Goal: Transaction & Acquisition: Subscribe to service/newsletter

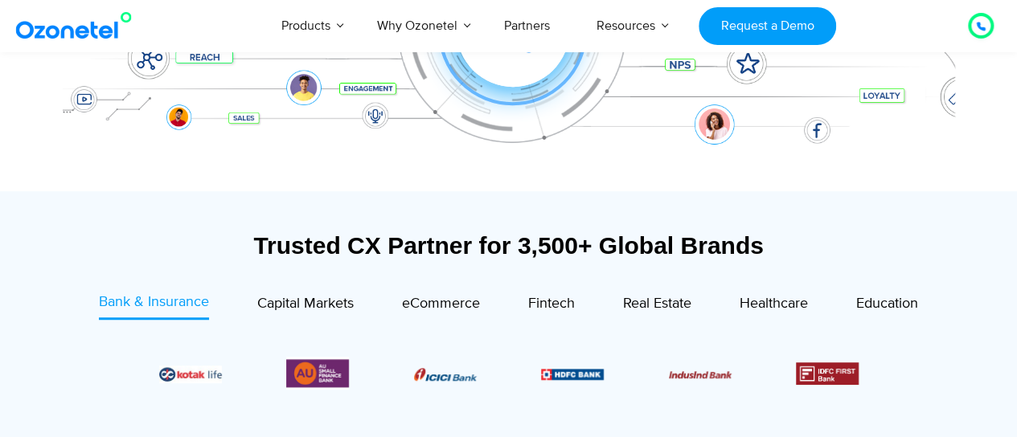
scroll to position [643, 0]
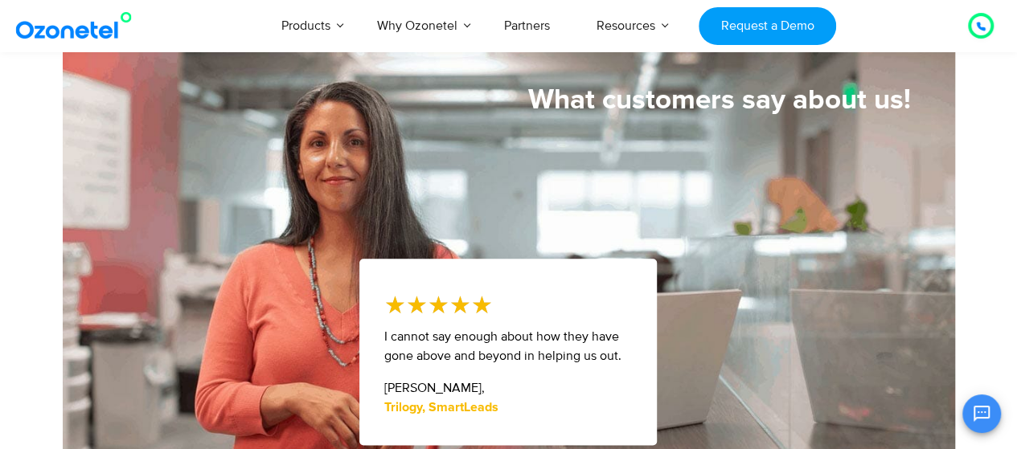
scroll to position [965, 0]
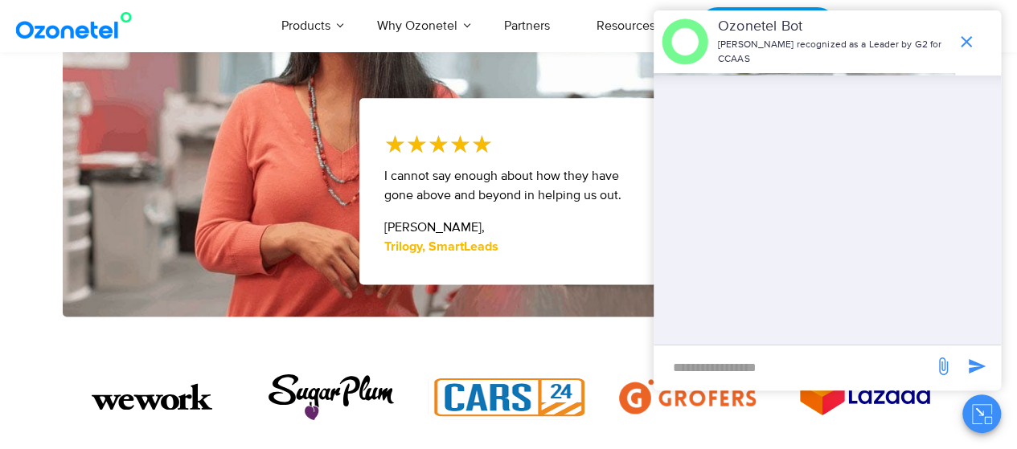
click at [735, 367] on input "new-msg-input" at bounding box center [794, 367] width 264 height 27
type input "**********"
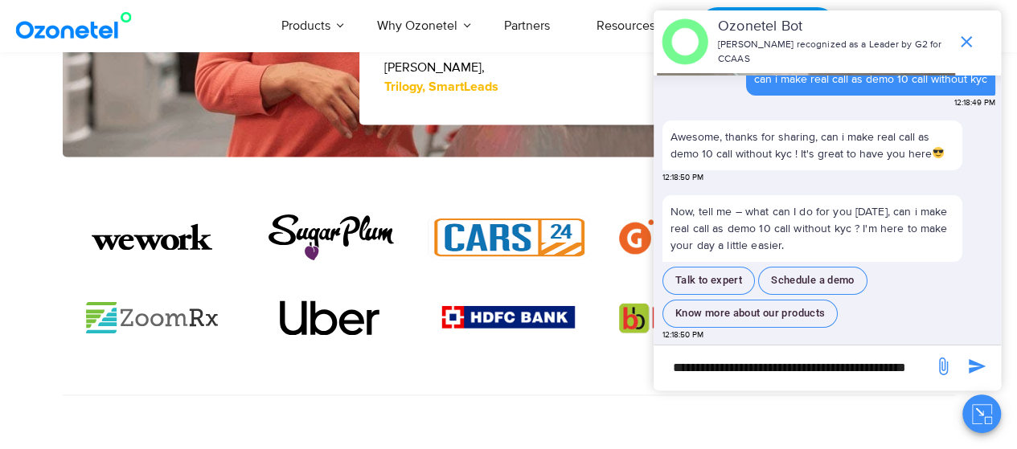
scroll to position [1126, 0]
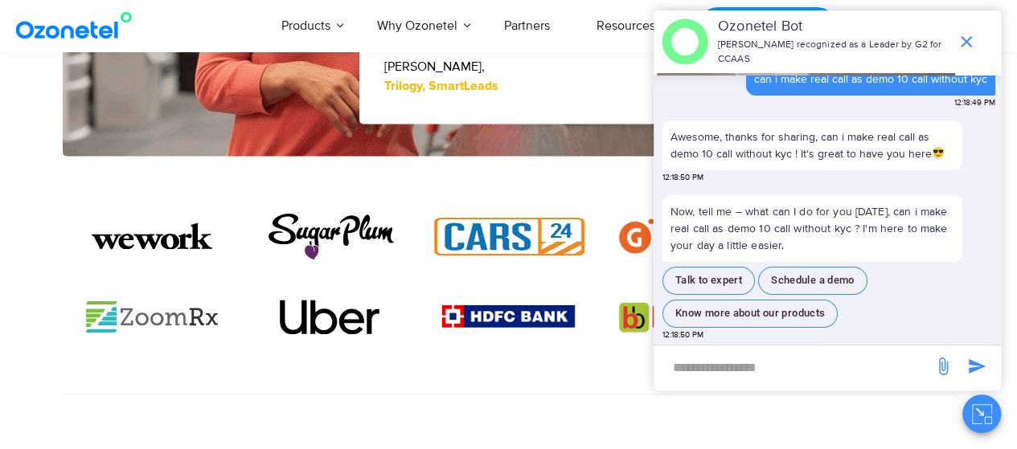
click at [967, 41] on icon "end chat or minimize" at bounding box center [966, 41] width 19 height 19
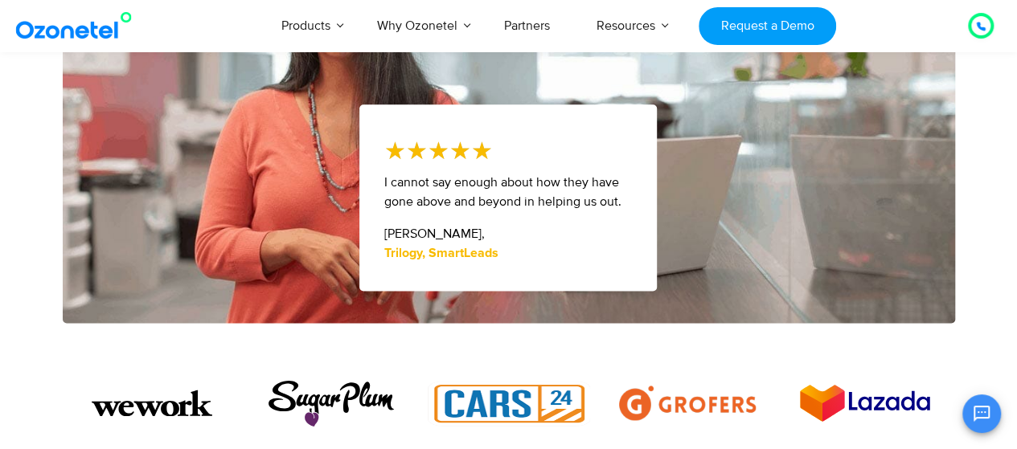
scroll to position [804, 0]
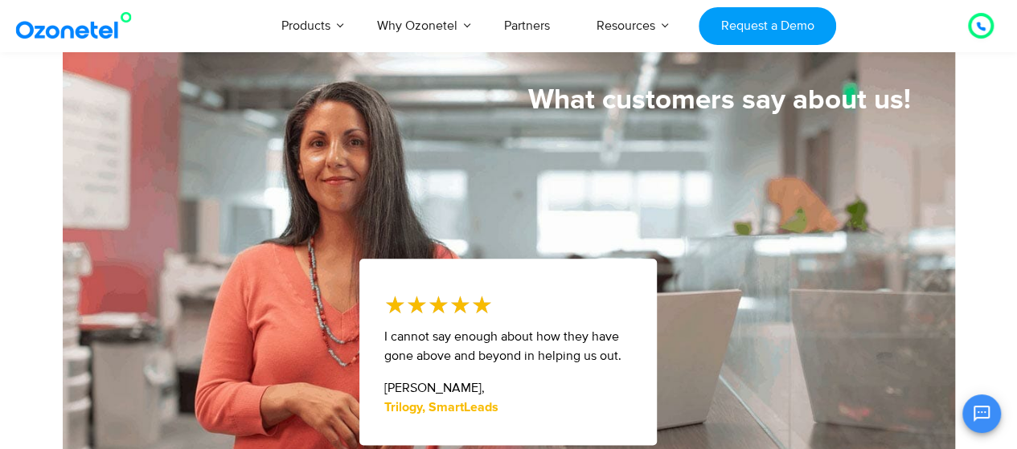
click at [106, 31] on img at bounding box center [77, 25] width 130 height 29
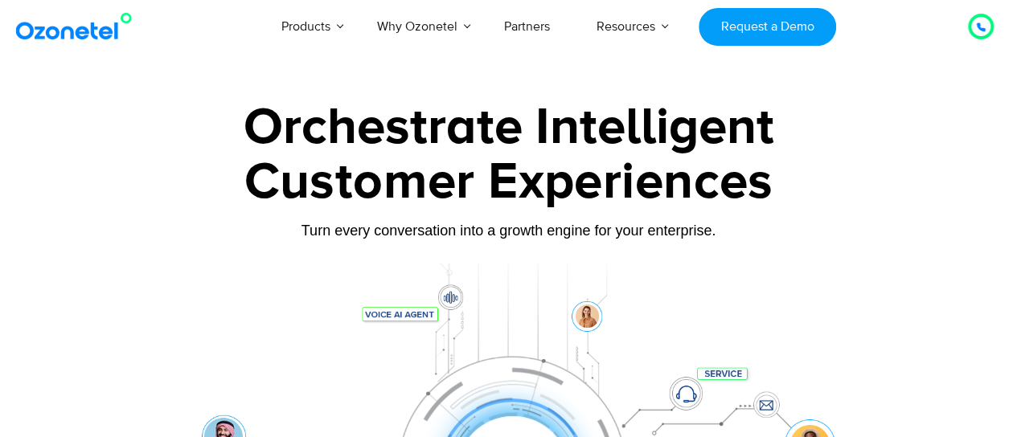
click at [981, 28] on icon at bounding box center [981, 28] width 10 height 10
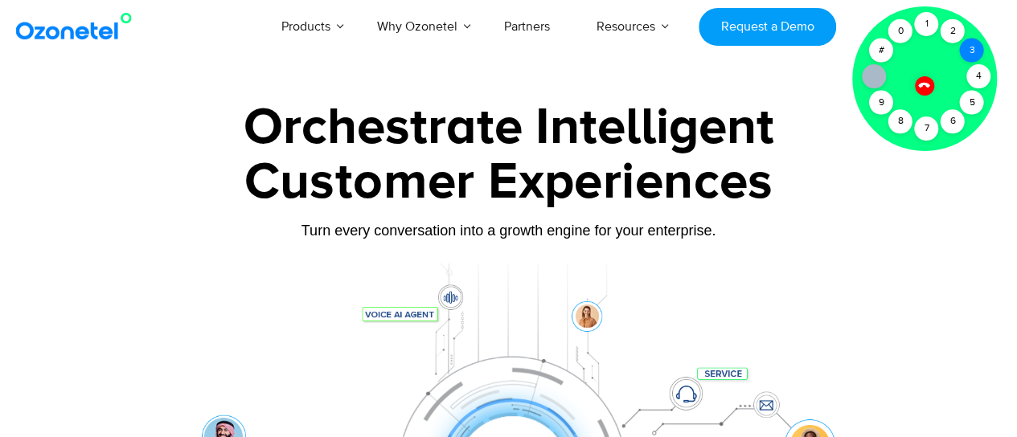
click at [971, 46] on div "3" at bounding box center [972, 51] width 24 height 24
click at [977, 73] on div "4" at bounding box center [978, 76] width 24 height 24
click at [982, 99] on div "5" at bounding box center [972, 103] width 24 height 24
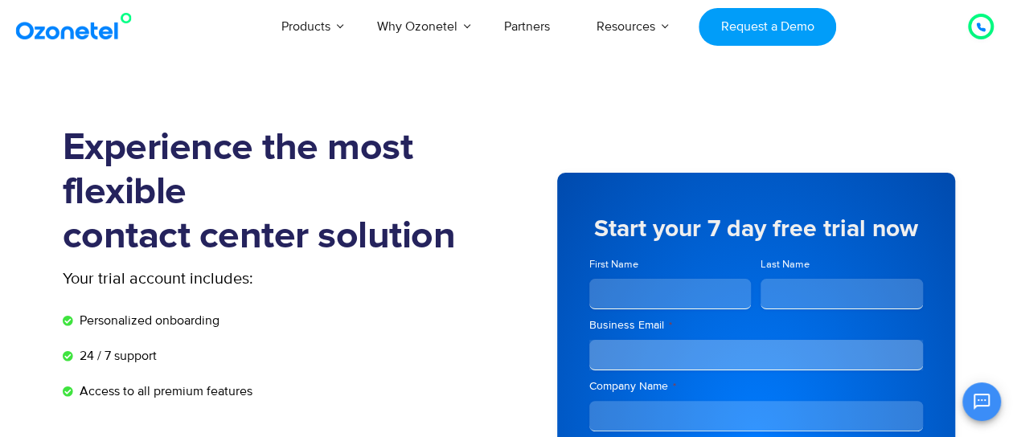
click at [987, 31] on div at bounding box center [980, 26] width 19 height 19
